Goal: Check status: Check status

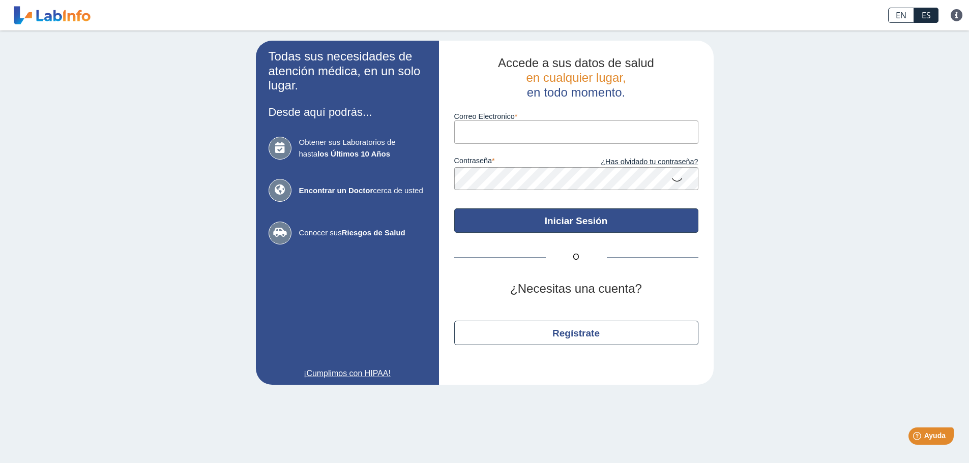
type input "[EMAIL_ADDRESS][DOMAIN_NAME]"
click at [600, 219] on button "Iniciar Sesión" at bounding box center [576, 221] width 244 height 24
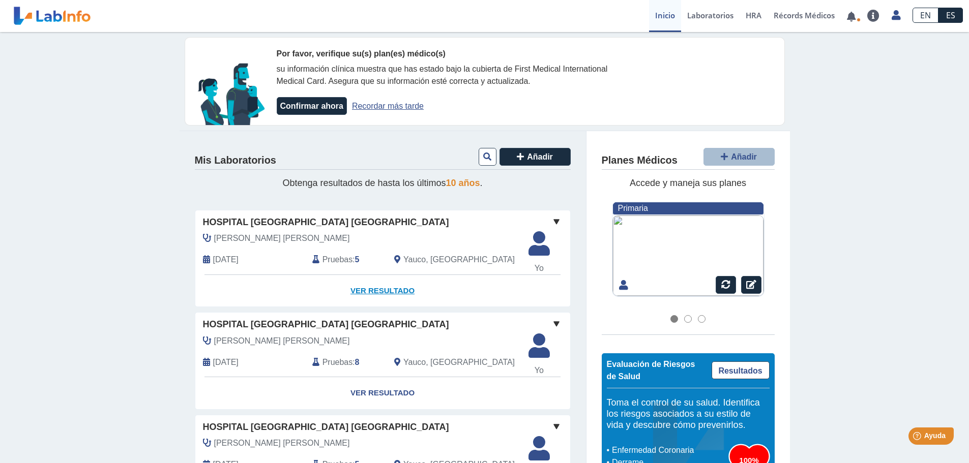
click at [394, 288] on link "Ver Resultado" at bounding box center [382, 291] width 375 height 32
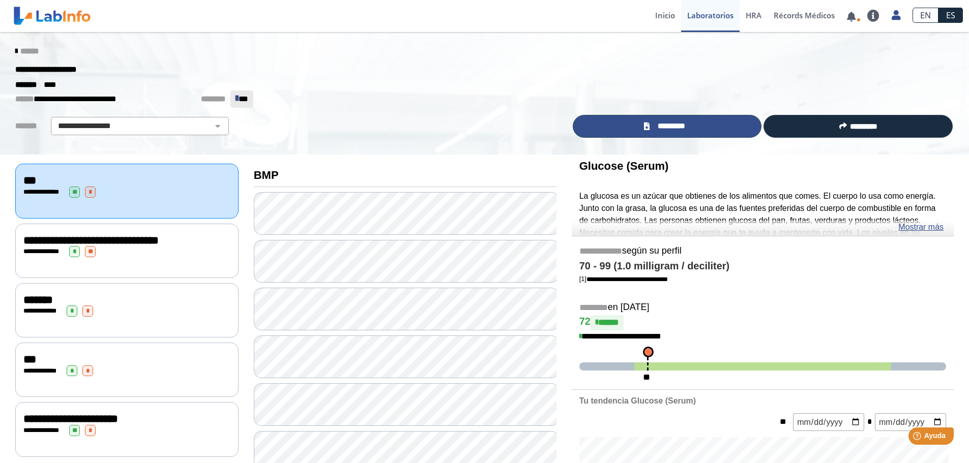
click at [704, 127] on link "*********" at bounding box center [667, 126] width 189 height 23
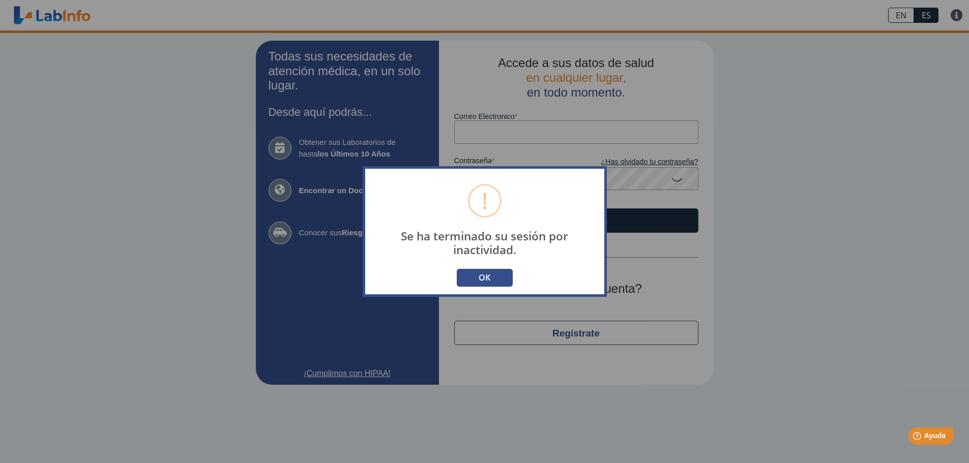
type input "[EMAIL_ADDRESS][DOMAIN_NAME]"
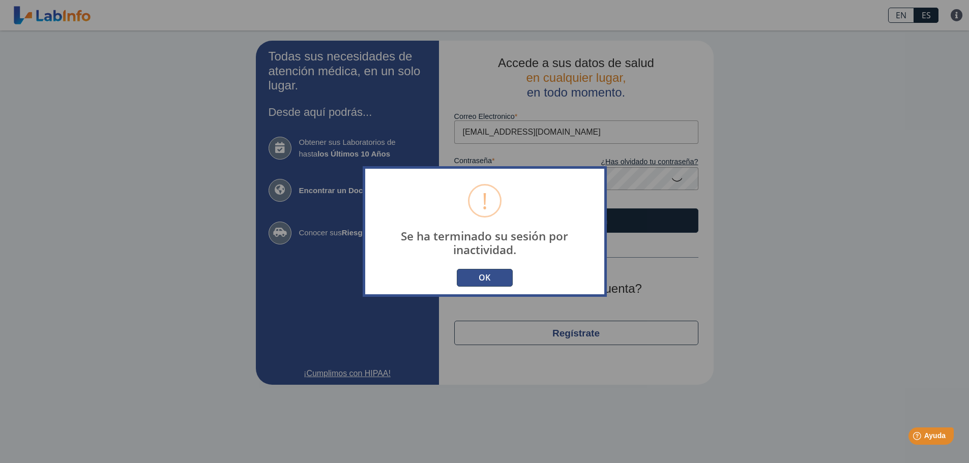
click at [484, 280] on button "OK" at bounding box center [485, 278] width 56 height 18
